Goal: Task Accomplishment & Management: Use online tool/utility

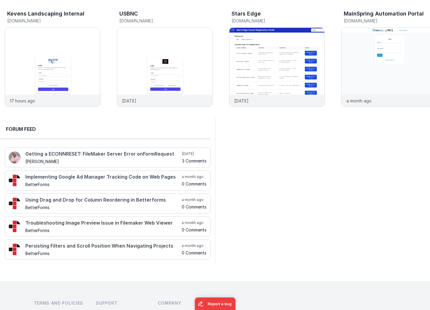
click at [58, 3] on div "Kevens Landscaping Internal [DOMAIN_NAME] 17 hours ago USBNC [DOMAIN_NAME] [DAT…" at bounding box center [215, 58] width 430 height 117
click at [231, 132] on div at bounding box center [322, 190] width 215 height 147
click at [13, 66] on div at bounding box center [18, 68] width 24 height 86
drag, startPoint x: 124, startPoint y: 7, endPoint x: 119, endPoint y: 6, distance: 5.2
click at [124, 7] on div "Kevens Landscaping Internal [DOMAIN_NAME] 17 hours ago USBNC [DOMAIN_NAME] [DAT…" at bounding box center [215, 58] width 430 height 117
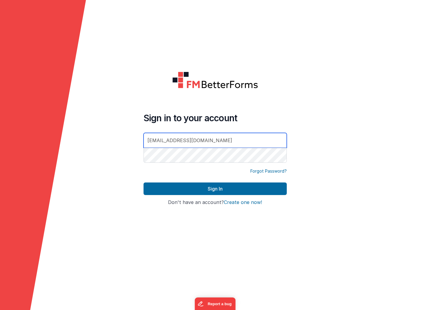
type input "[EMAIL_ADDRESS][DOMAIN_NAME]"
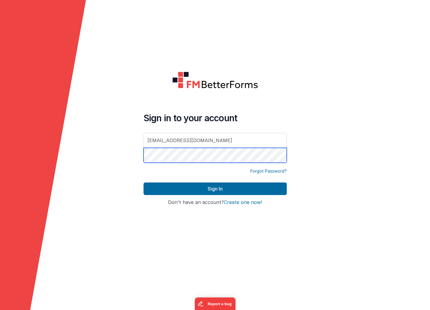
click at [144, 182] on button "Sign In" at bounding box center [215, 188] width 143 height 13
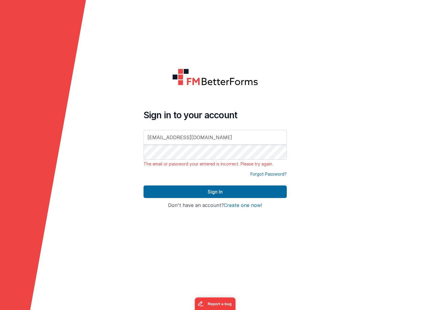
click at [337, 132] on form "Sign in to your account [EMAIL_ADDRESS][DOMAIN_NAME] The email or password your…" at bounding box center [215, 155] width 430 height 310
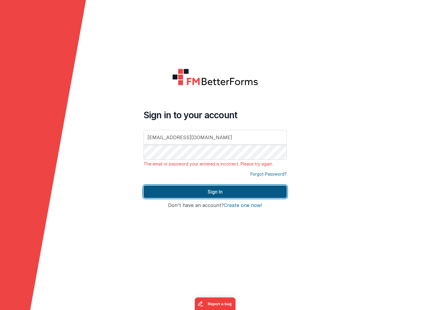
click at [243, 193] on button "Sign In" at bounding box center [215, 191] width 143 height 13
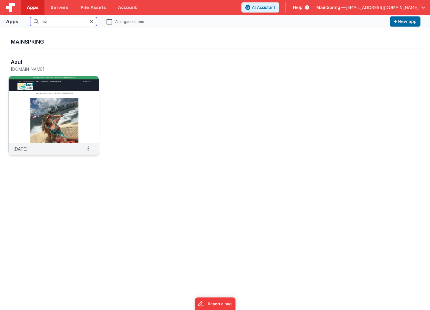
type input "az"
click at [44, 98] on img at bounding box center [54, 109] width 90 height 67
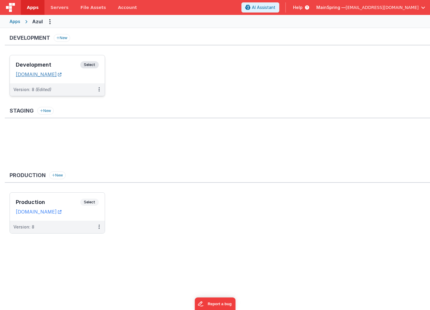
click at [51, 76] on link "[DOMAIN_NAME]" at bounding box center [39, 74] width 46 height 6
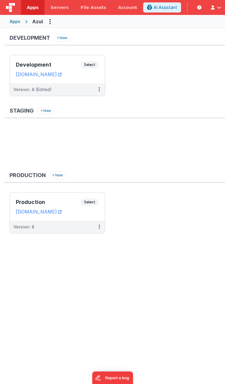
click at [141, 289] on div "Development New Development Select URLs [DOMAIN_NAME] Version: 8 (Edited) Stagi…" at bounding box center [112, 205] width 225 height 354
click at [84, 92] on div "Version: 8 (Edited)" at bounding box center [53, 90] width 80 height 6
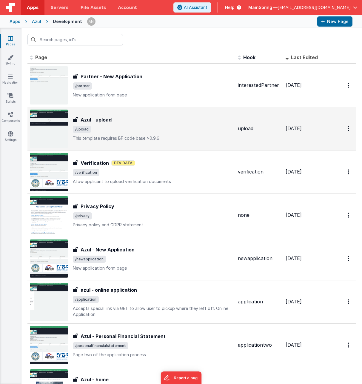
click at [130, 129] on span "/upload" at bounding box center [153, 129] width 160 height 7
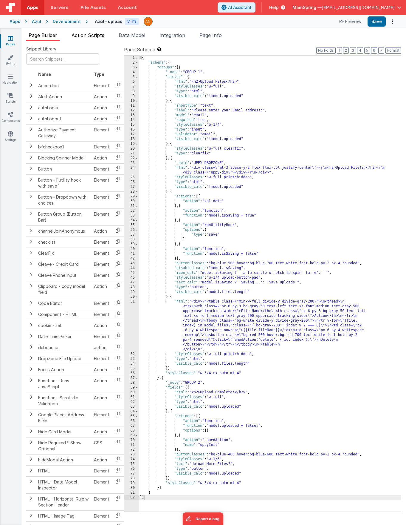
click at [90, 35] on span "Action Scripts" at bounding box center [88, 35] width 33 height 6
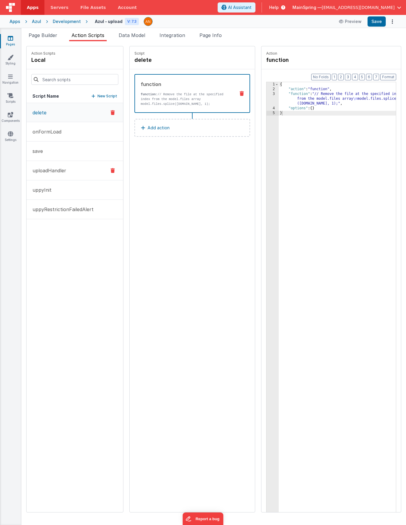
click at [58, 172] on p "uploadHandler" at bounding box center [47, 170] width 37 height 7
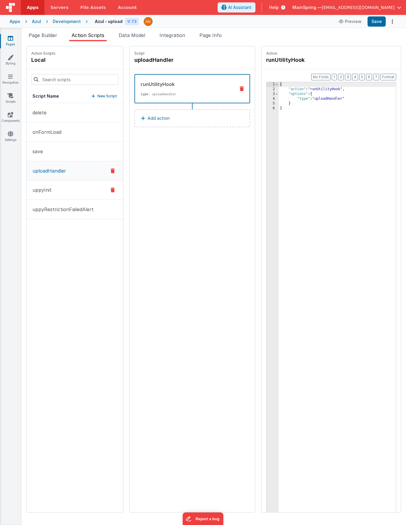
click at [50, 188] on p "uppyInit" at bounding box center [40, 189] width 23 height 7
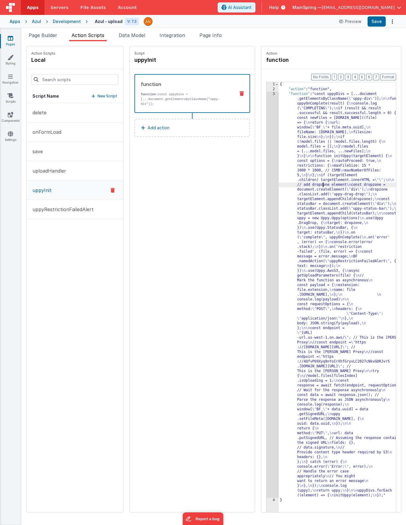
click at [310, 185] on div "{ "action" : "function" , "function" : "const uppyDivs = [...document .getEleme…" at bounding box center [344, 311] width 130 height 458
click at [267, 189] on div "3" at bounding box center [273, 295] width 12 height 406
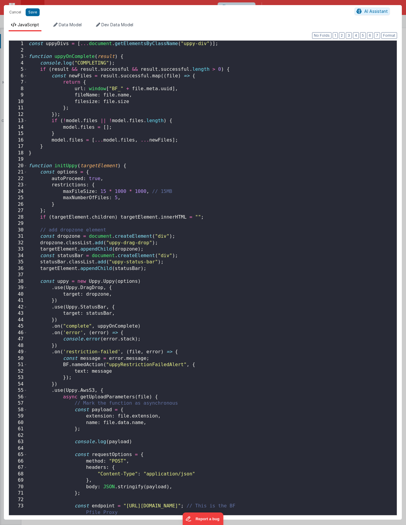
click at [226, 190] on div "const uppyDivs = [ ... document . getElementsByClassName ( "uppy-div" )] ; func…" at bounding box center [209, 284] width 365 height 486
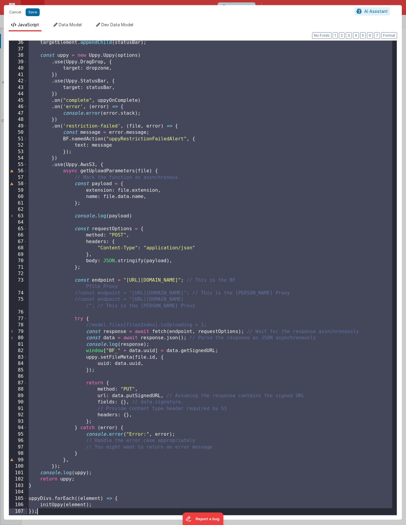
scroll to position [225, 0]
click at [12, 12] on button "Cancel" at bounding box center [15, 12] width 18 height 8
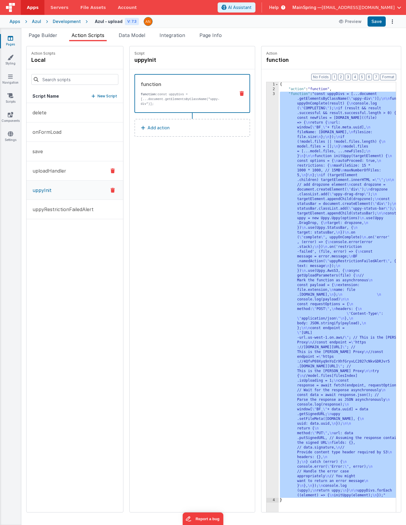
click at [53, 173] on p "uploadHandler" at bounding box center [47, 170] width 37 height 7
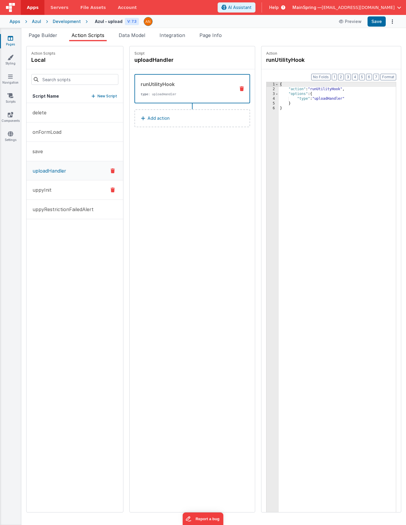
drag, startPoint x: 44, startPoint y: 188, endPoint x: 52, endPoint y: 187, distance: 7.2
click at [44, 188] on p "uppyInit" at bounding box center [40, 189] width 23 height 7
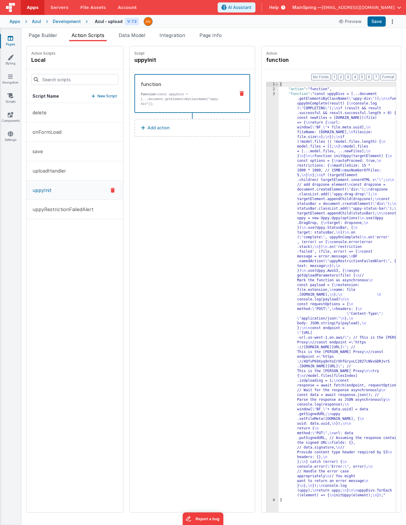
click at [323, 152] on div "{ "action" : "function" , "function" : "const uppyDivs = [...document .getEleme…" at bounding box center [344, 311] width 130 height 458
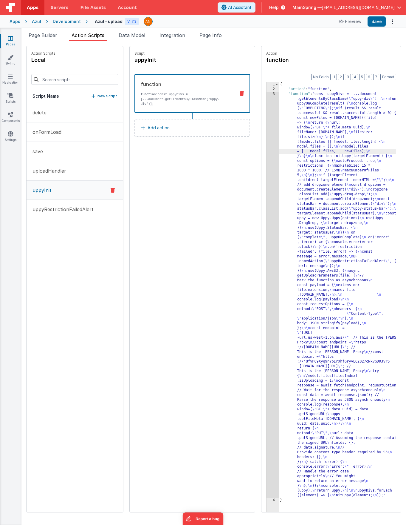
click at [267, 155] on div "3" at bounding box center [273, 295] width 12 height 406
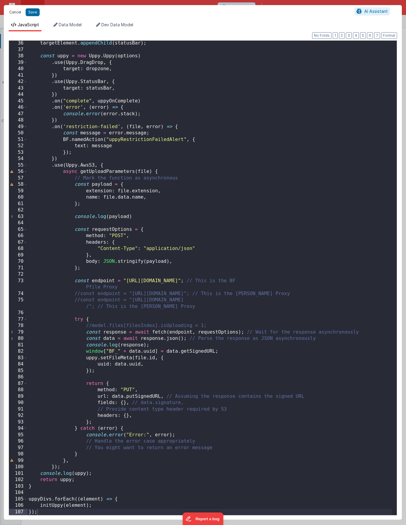
click at [14, 13] on button "Cancel" at bounding box center [15, 12] width 18 height 8
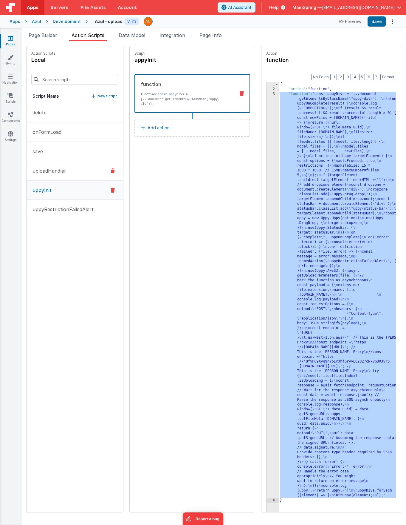
click at [47, 161] on button "uploadHandler" at bounding box center [75, 170] width 97 height 19
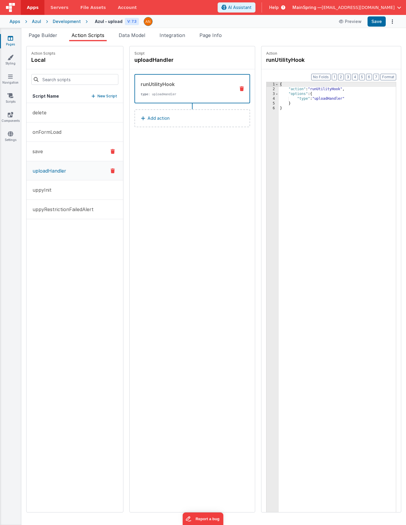
click at [47, 145] on button "save" at bounding box center [75, 151] width 97 height 19
click at [42, 167] on button "uploadHandler" at bounding box center [75, 170] width 97 height 19
click at [48, 37] on span "Page Builder" at bounding box center [43, 35] width 29 height 6
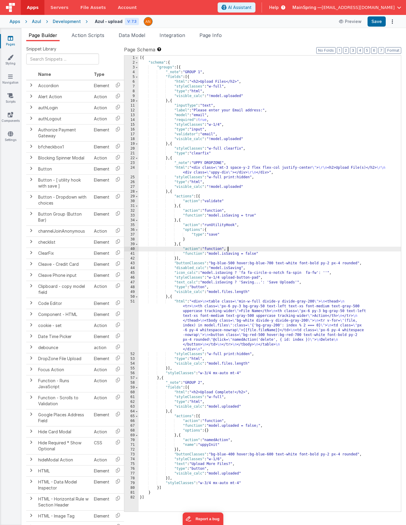
click at [315, 249] on div "[{ "schema" : { "groups" : [{ "_note" : "GROUP 1" , "fields" : [{ "html" : "<h2…" at bounding box center [270, 288] width 263 height 465
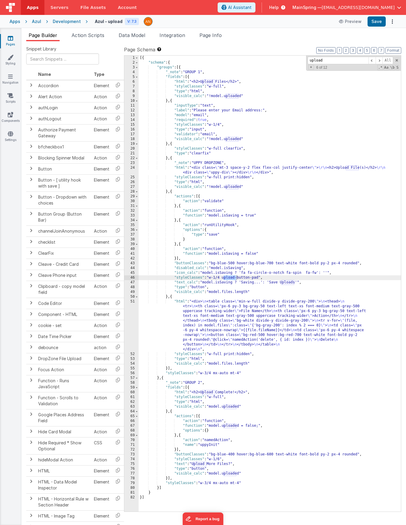
type input "uploadh"
click at [223, 309] on div "[{ "schema" : { "groups" : [{ "_note" : "GROUP 1" , "fields" : [{ "html" : "<h2…" at bounding box center [270, 288] width 263 height 465
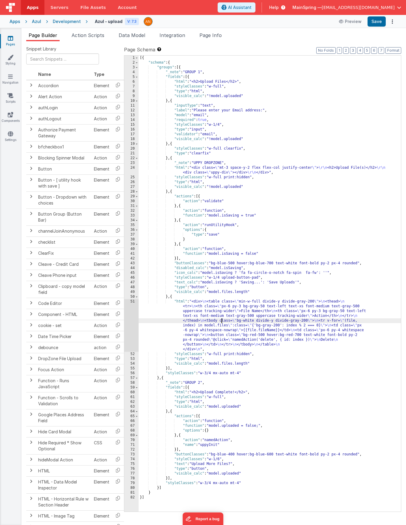
click at [133, 309] on div "51" at bounding box center [131, 325] width 14 height 53
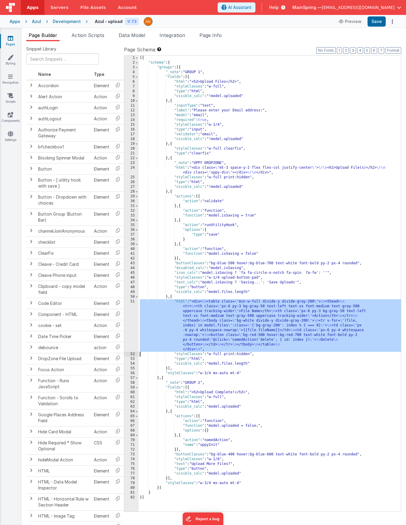
click at [219, 309] on div "[{ "schema" : { "groups" : [{ "_note" : "GROUP 1" , "fields" : [{ "html" : "<h2…" at bounding box center [270, 288] width 263 height 465
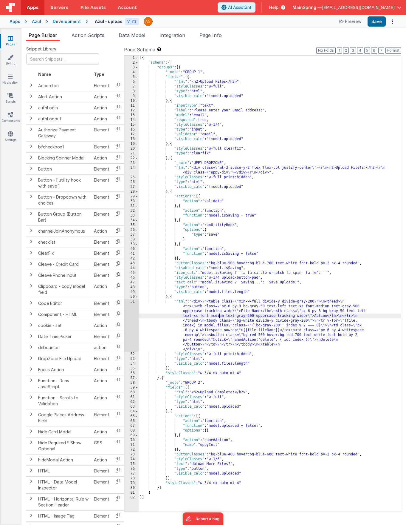
click at [126, 309] on div "51" at bounding box center [131, 325] width 14 height 53
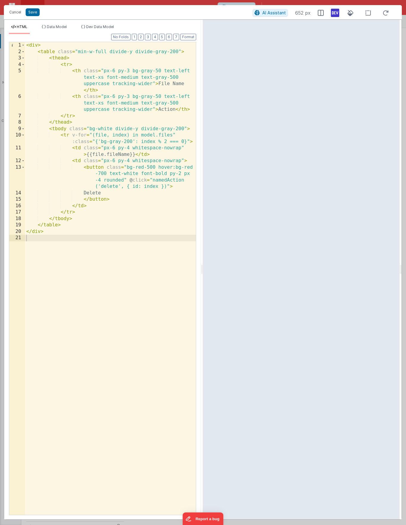
click at [334, 14] on icon at bounding box center [335, 13] width 8 height 10
click at [337, 11] on icon at bounding box center [335, 13] width 8 height 10
drag, startPoint x: 11, startPoint y: 11, endPoint x: 130, endPoint y: 81, distance: 137.4
click at [11, 11] on button "Cancel" at bounding box center [15, 12] width 18 height 8
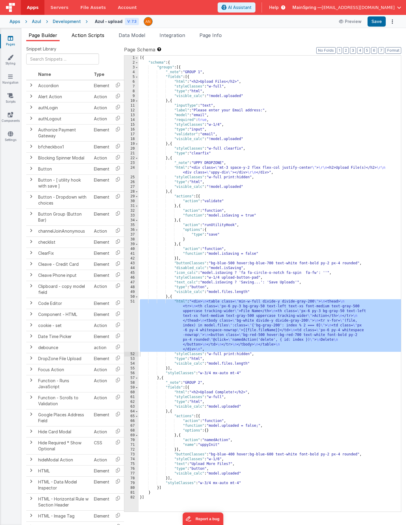
click at [95, 34] on span "Action Scripts" at bounding box center [88, 35] width 33 height 6
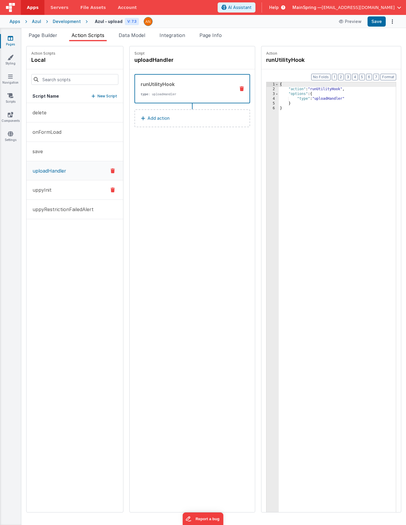
click at [54, 187] on button "uppyInit" at bounding box center [75, 189] width 97 height 19
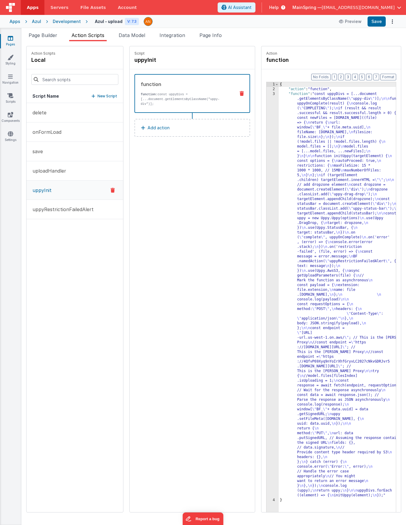
click at [287, 149] on div "{ "action" : "function" , "function" : "const uppyDivs = [...document .getEleme…" at bounding box center [344, 311] width 130 height 458
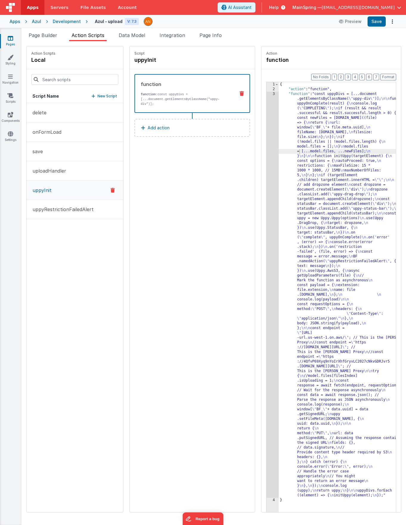
click at [266, 155] on div "1 2 3 4 { "action" : "function" , "function" : "const uppyDivs = [...document .…" at bounding box center [331, 306] width 130 height 449
click at [267, 154] on div "3" at bounding box center [273, 295] width 12 height 406
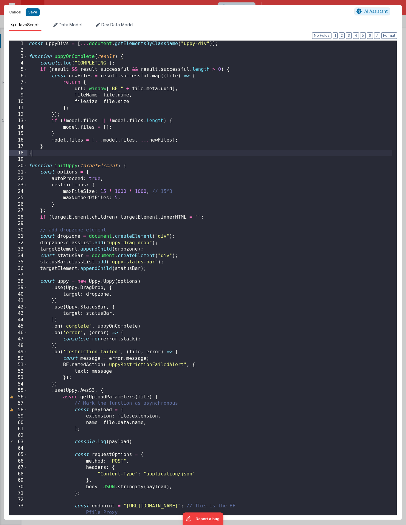
click at [256, 154] on div "const uppyDivs = [ ... document . getElementsByClassName ( "uppy-div" )] ; func…" at bounding box center [209, 284] width 365 height 487
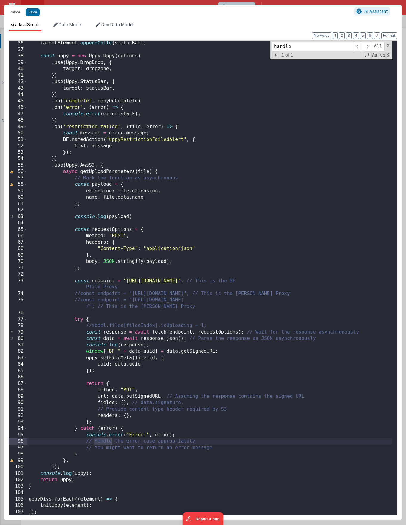
type input "handler"
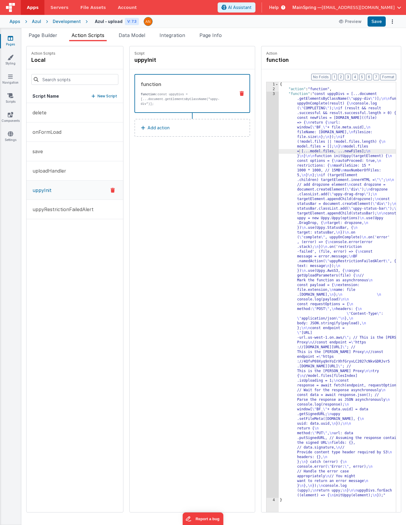
click at [185, 184] on div "Script uppyInit function function: const uppyDivs = [...document.getElementsByC…" at bounding box center [192, 278] width 125 height 465
click at [196, 192] on div "Script uppyInit function function: const uppyDivs = [...document.getElementsByC…" at bounding box center [192, 278] width 125 height 465
click at [63, 155] on button "save" at bounding box center [75, 151] width 97 height 19
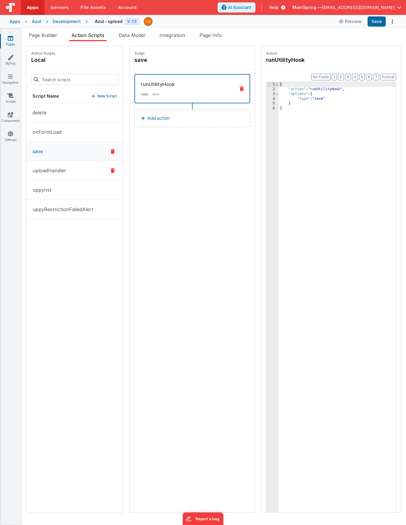
click at [56, 166] on button "uploadHandler" at bounding box center [75, 170] width 97 height 19
click at [50, 211] on p "uppyRestrictionFailedAlert" at bounding box center [61, 209] width 65 height 7
click at [50, 192] on p "uppyInit" at bounding box center [40, 189] width 23 height 7
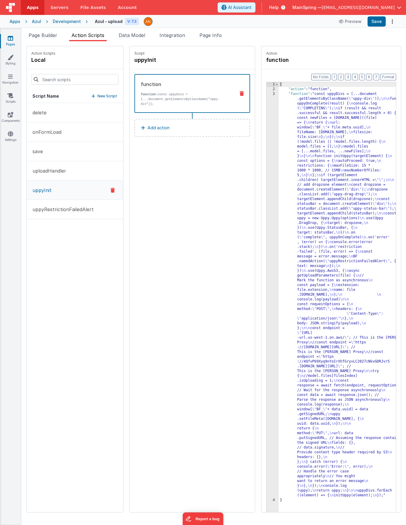
click at [210, 208] on div "Script uppyInit function function: const uppyDivs = [...document.getElementsByC…" at bounding box center [192, 278] width 125 height 465
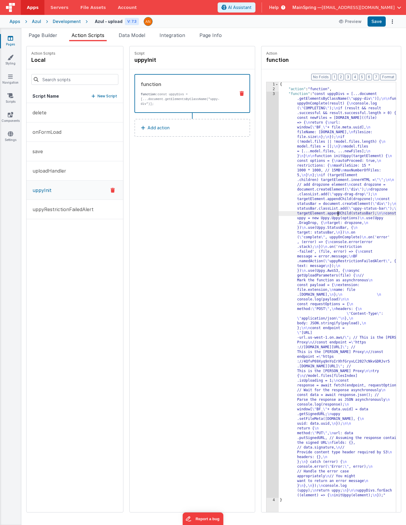
click at [326, 212] on div "{ "action" : "function" , "function" : "const uppyDivs = [...document .getEleme…" at bounding box center [344, 311] width 130 height 458
